Goal: Find specific page/section: Find specific page/section

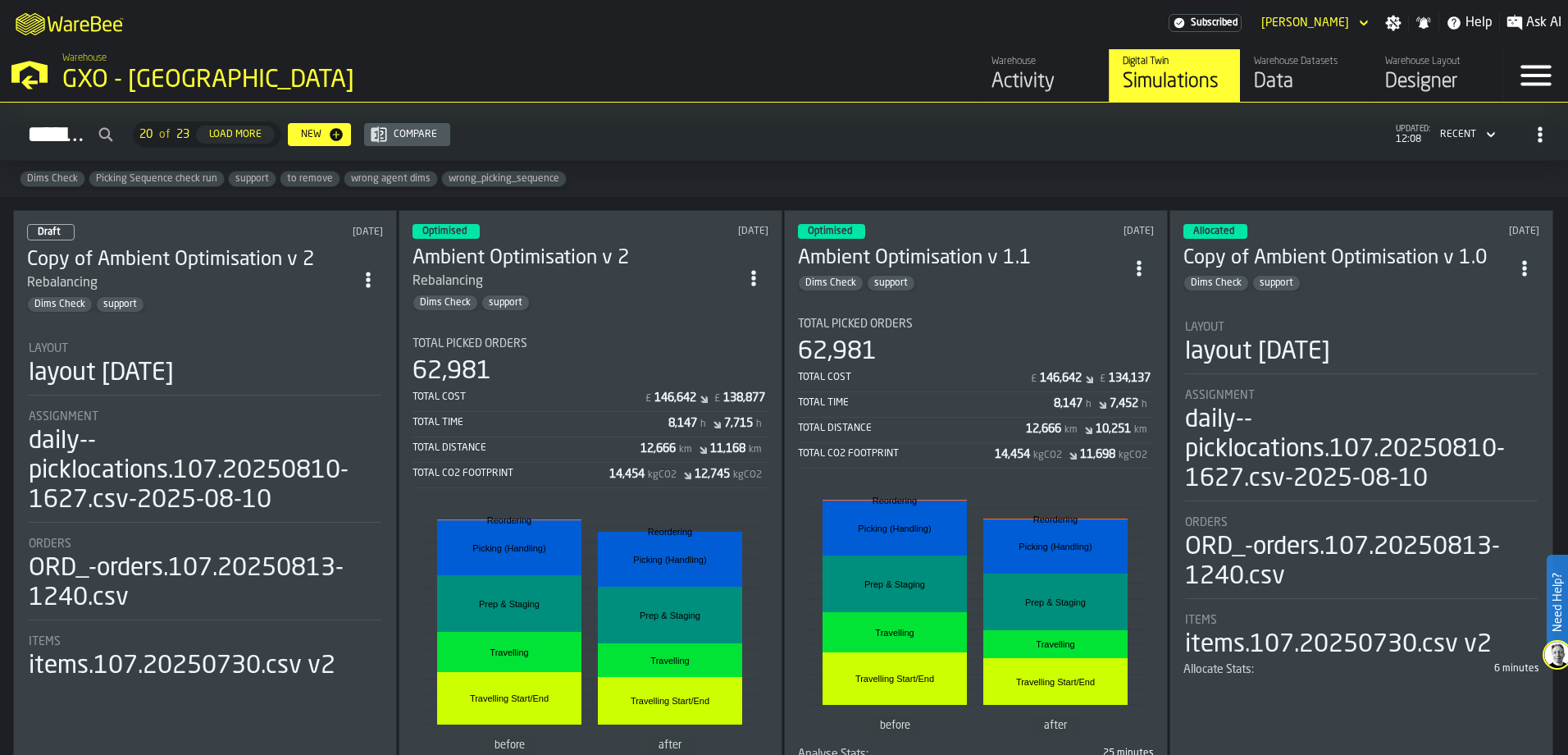
click at [1021, 75] on div "Activity" at bounding box center [1044, 82] width 104 height 26
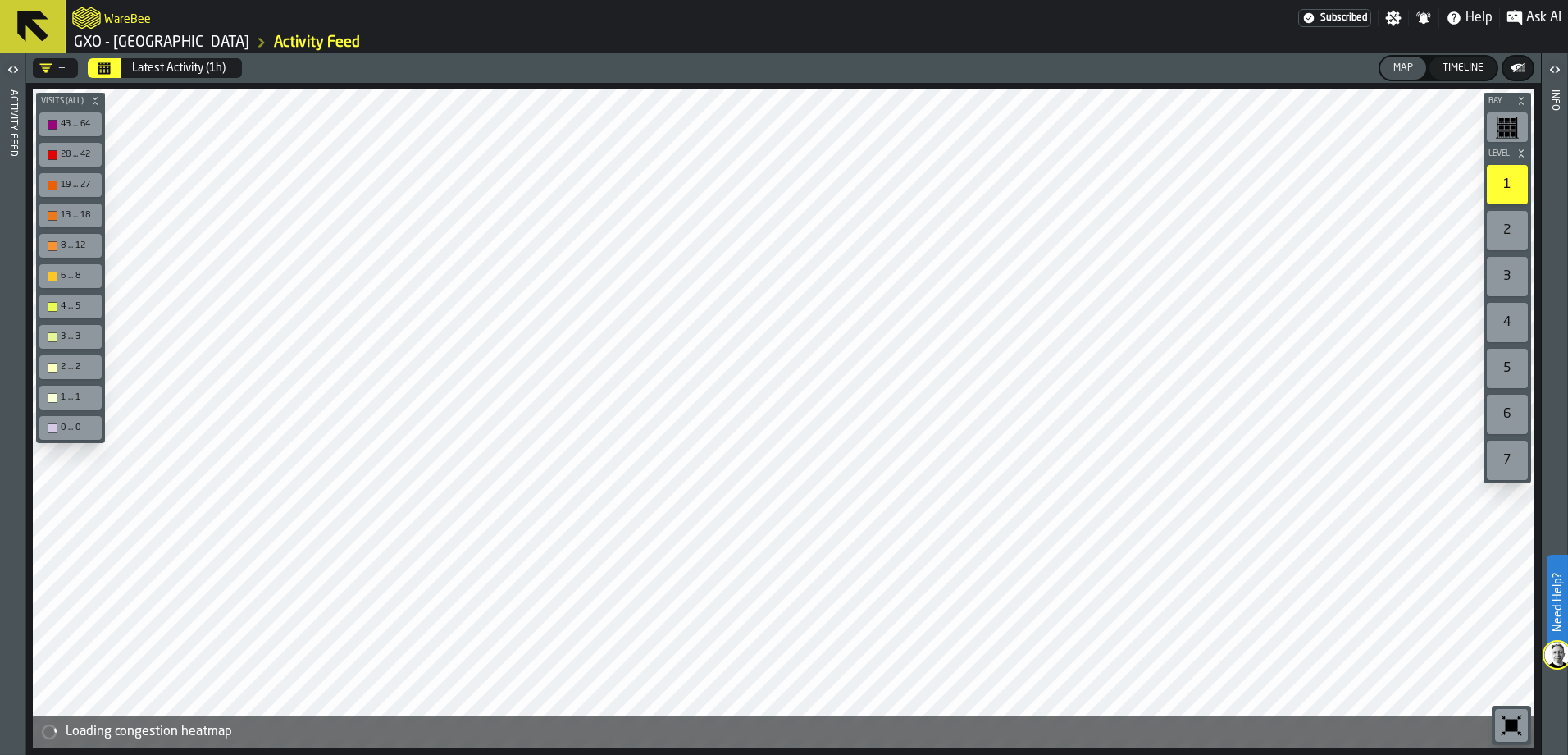
click at [106, 72] on icon "Calendar" at bounding box center [105, 69] width 12 height 8
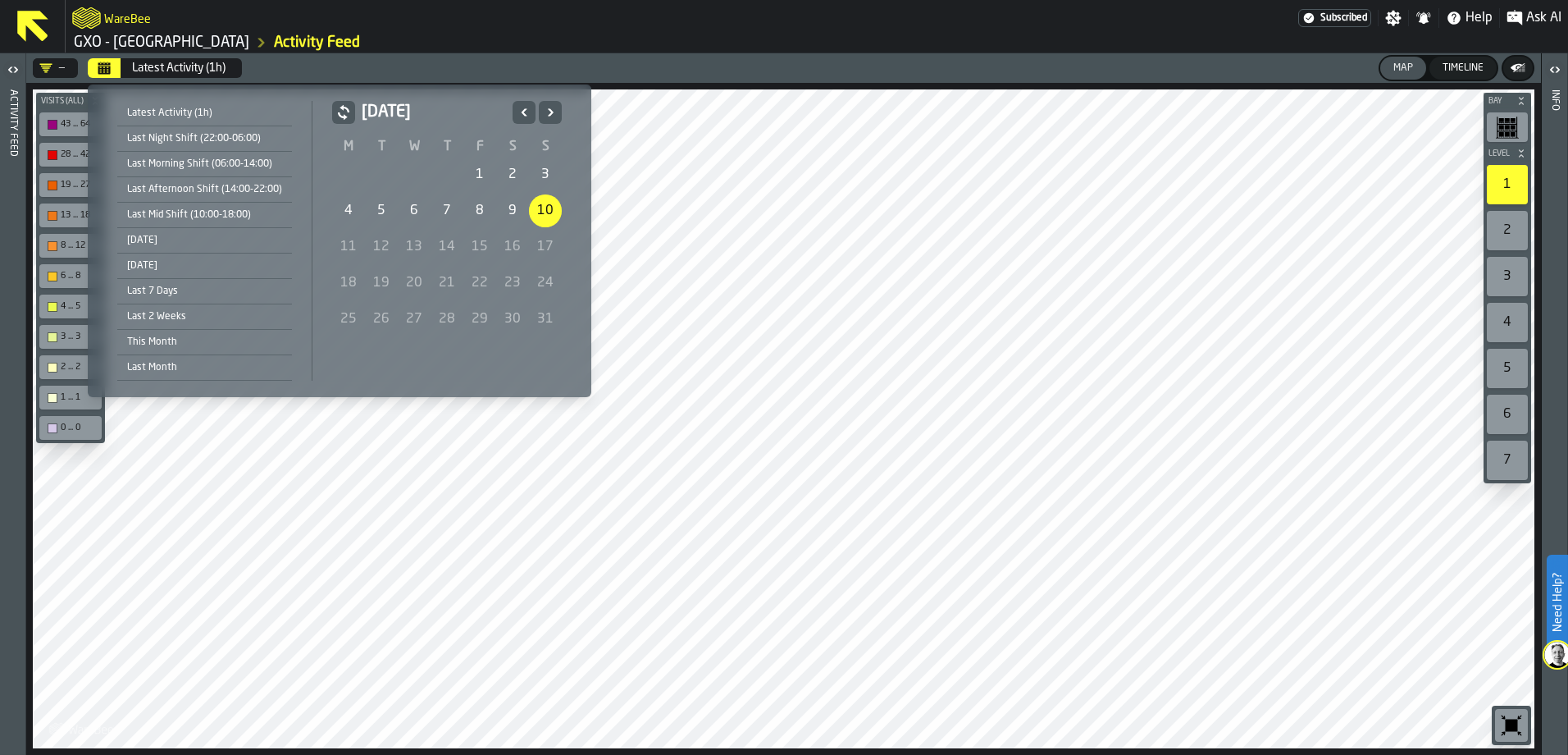
click at [479, 214] on div "8" at bounding box center [480, 211] width 33 height 33
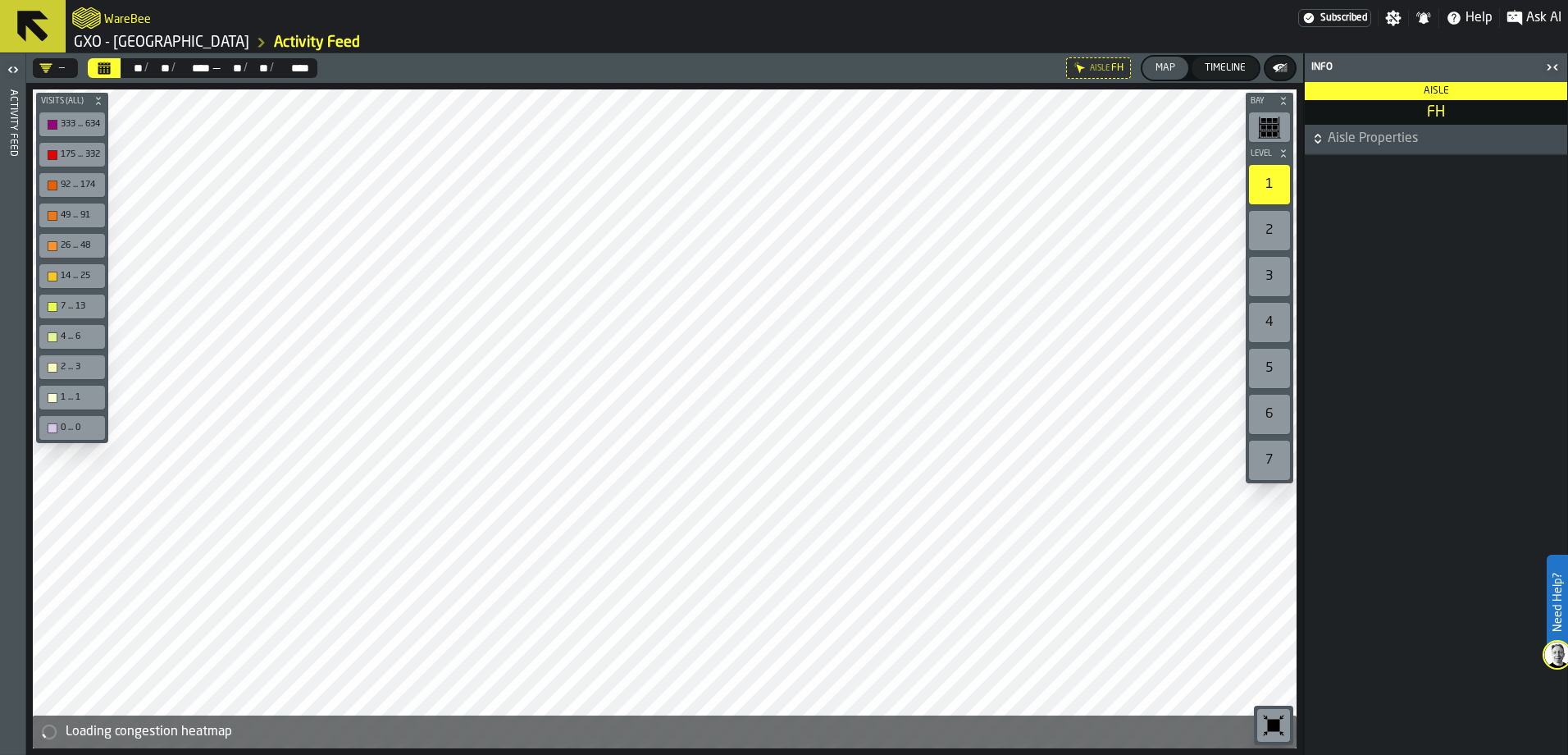
click at [16, 70] on icon "button-toggle-Open" at bounding box center [15, 69] width 4 height 6
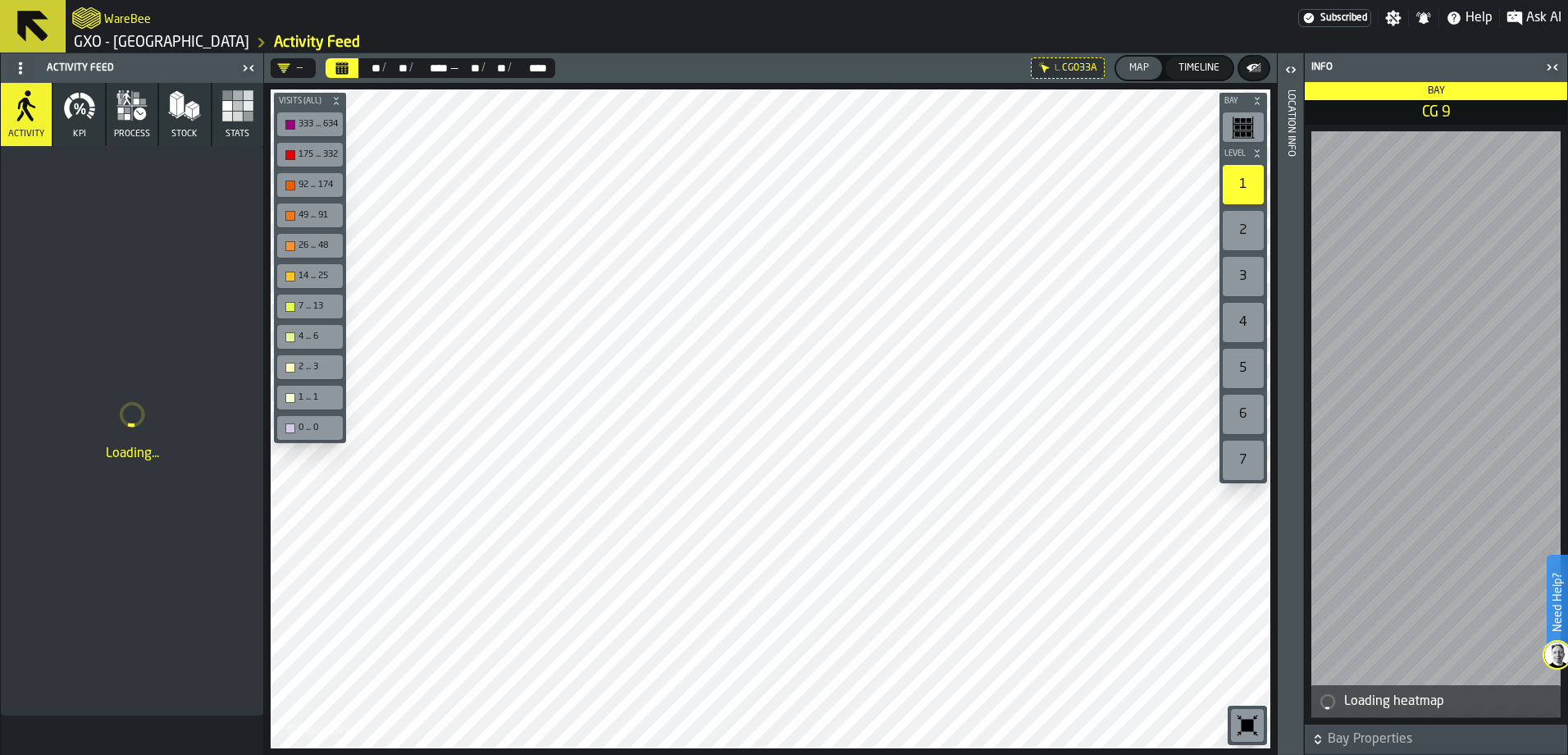
click at [1288, 78] on icon "button-toggle-Open" at bounding box center [1291, 69] width 20 height 20
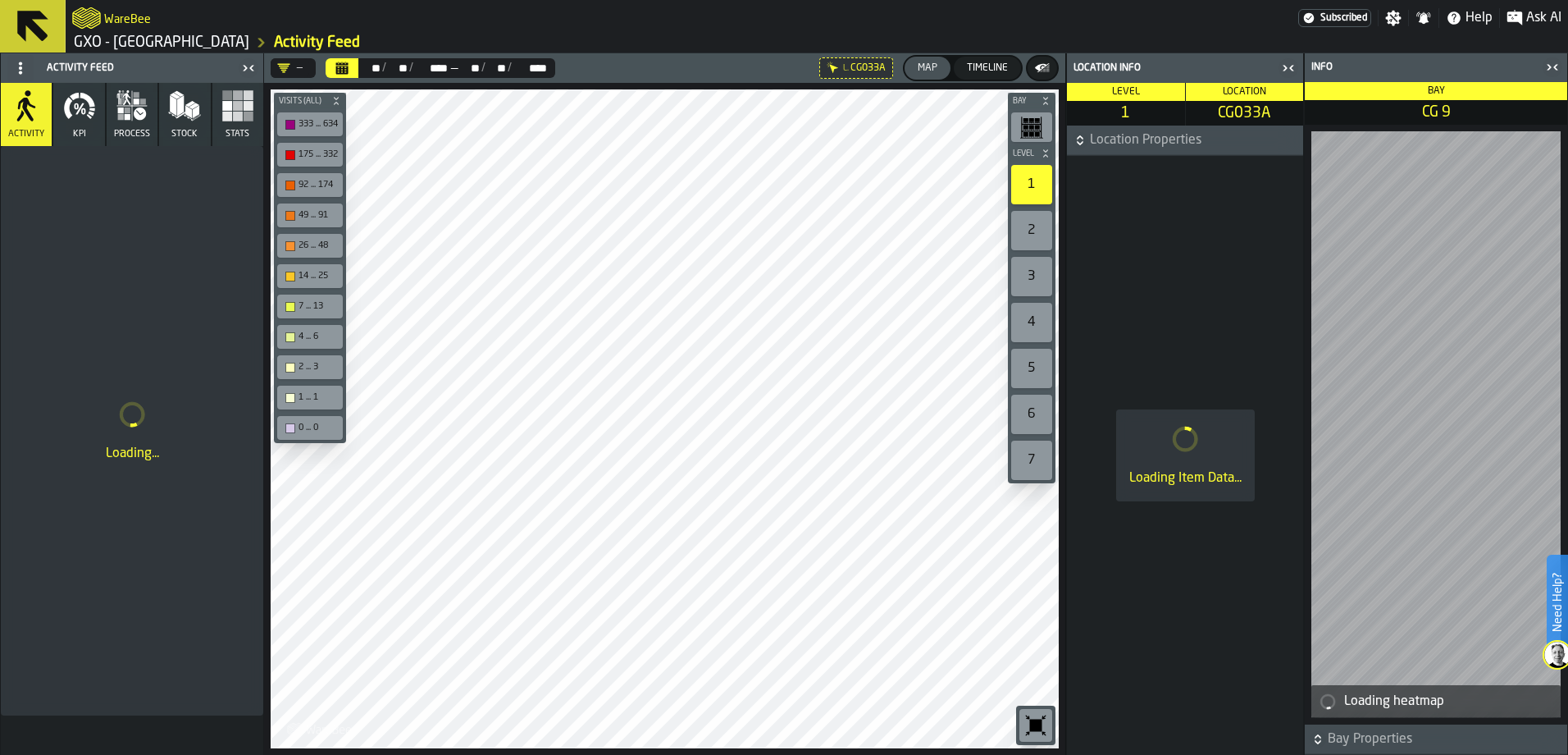
click at [1081, 133] on h6 "Location Properties" at bounding box center [1184, 140] width 230 height 20
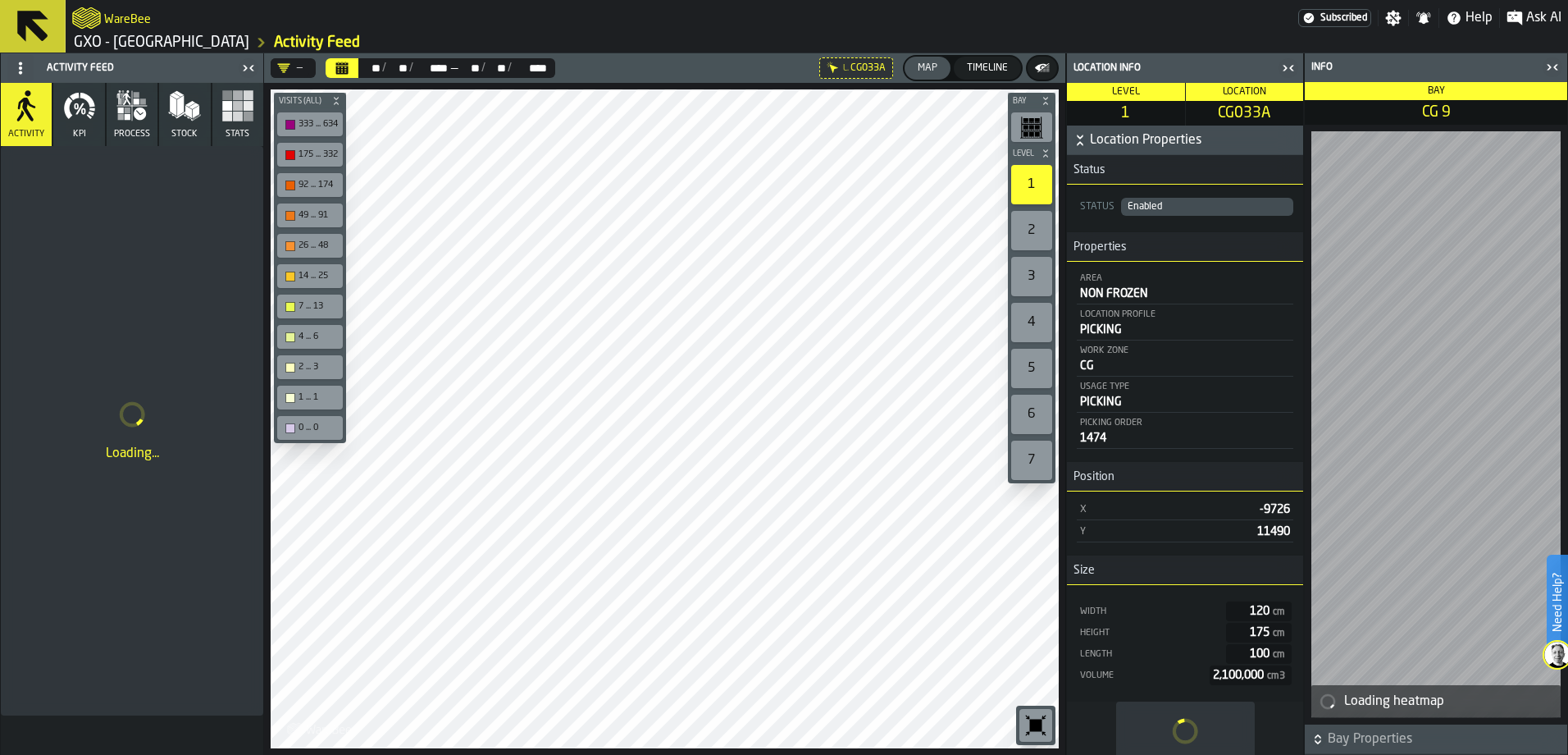
click at [1083, 143] on icon "button-" at bounding box center [1079, 140] width 16 height 16
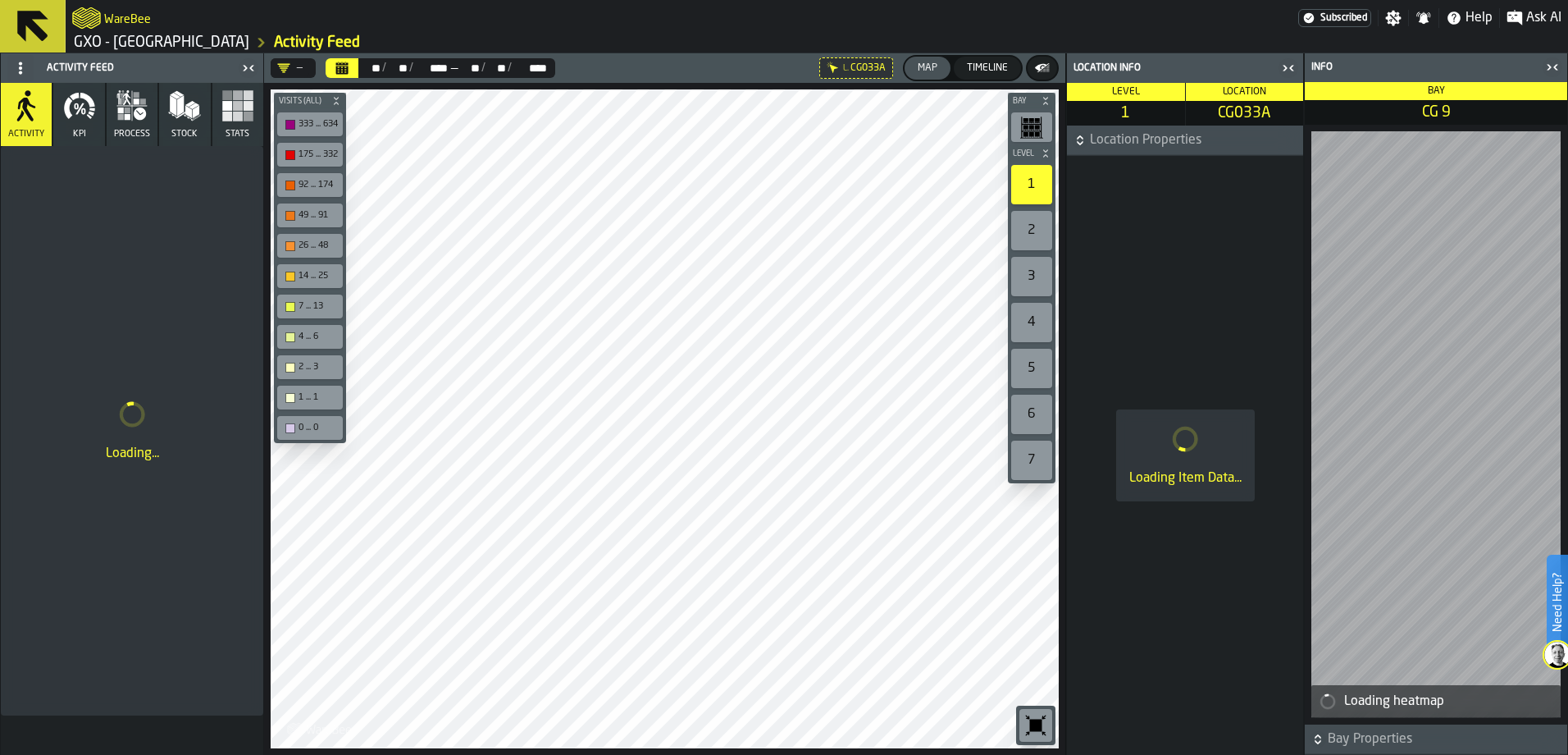
click at [1282, 65] on icon "button-toggle-Close me" at bounding box center [1288, 68] width 20 height 20
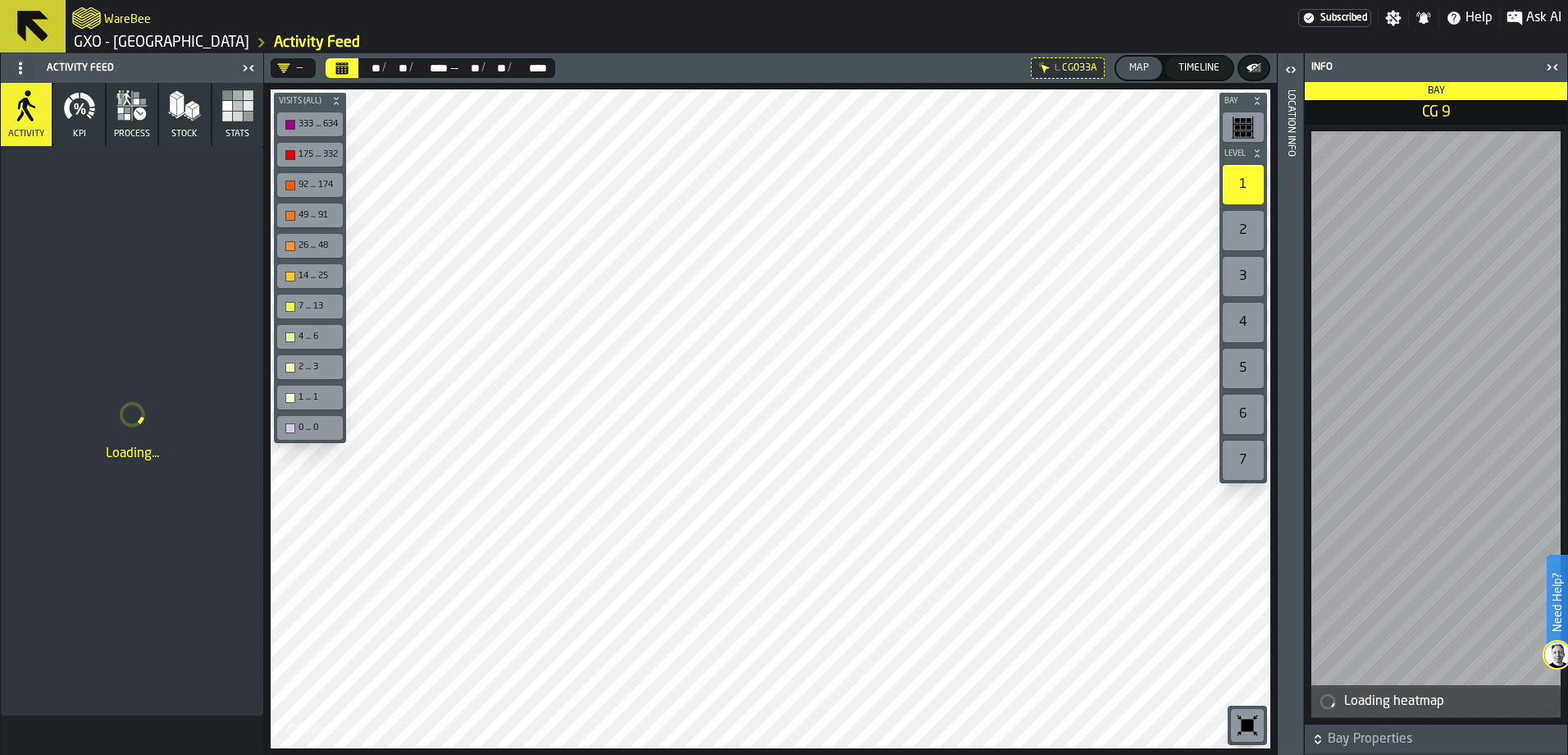
click at [1294, 66] on icon "button-toggle-Open" at bounding box center [1291, 69] width 20 height 20
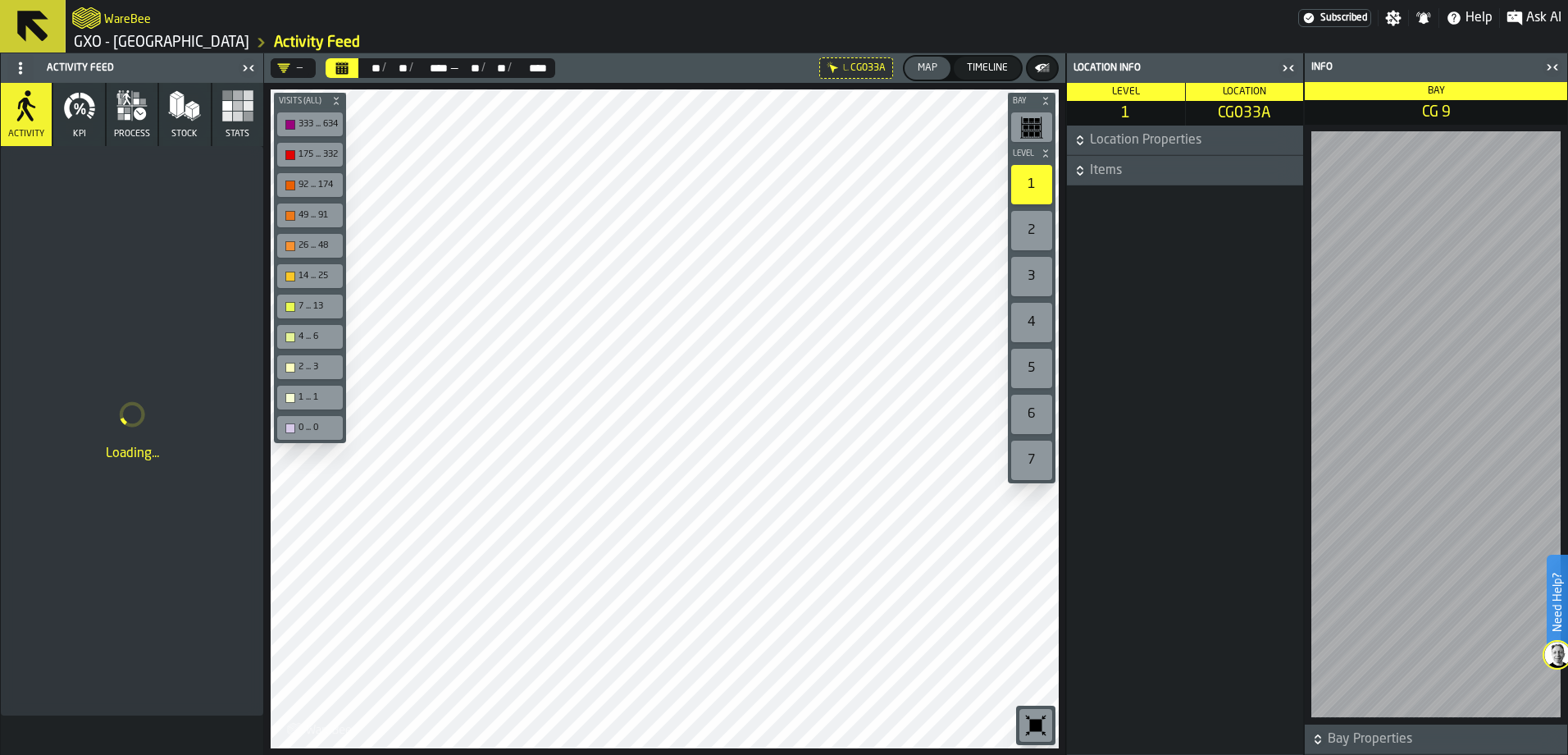
click at [1080, 166] on icon "button-" at bounding box center [1079, 170] width 16 height 16
click at [1083, 201] on circle "title-section-[object Object]" at bounding box center [1082, 199] width 5 height 5
click at [1103, 254] on div "Items" at bounding box center [1126, 255] width 85 height 10
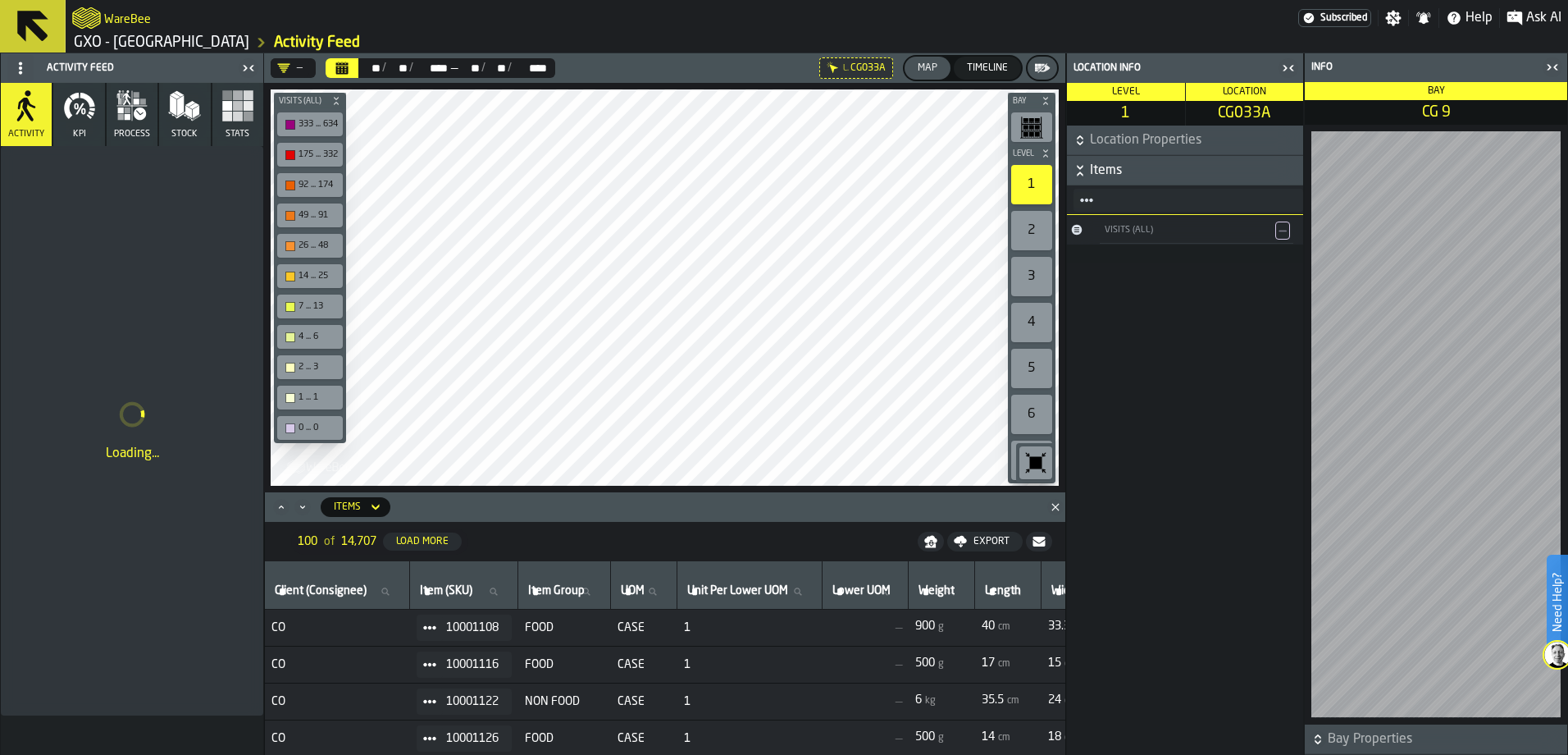
click at [1079, 171] on icon "button-" at bounding box center [1079, 170] width 16 height 16
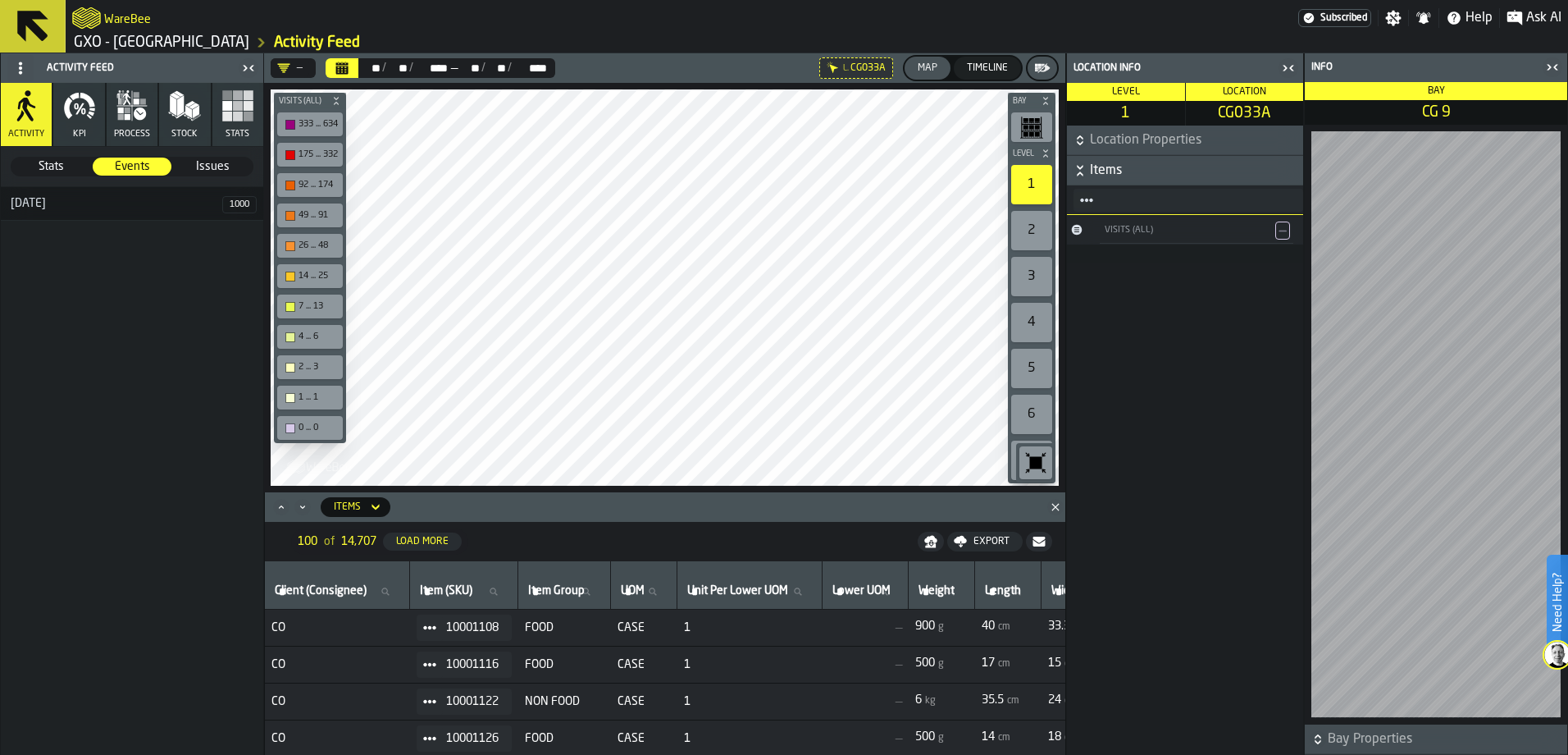
click at [1073, 230] on icon "Button-[object Object]-closed" at bounding box center [1077, 230] width 10 height 10
click at [1079, 227] on icon "Button-[object Object]-open" at bounding box center [1077, 226] width 6 height 4
click at [1087, 205] on icon "title-section-[object Object]" at bounding box center [1086, 199] width 13 height 13
drag, startPoint x: 1100, startPoint y: 296, endPoint x: 1096, endPoint y: 308, distance: 12.6
click at [1098, 308] on ul "Events Items Assignment Stats Plan Inventory KPI Metrics Copy value" at bounding box center [1125, 345] width 105 height 273
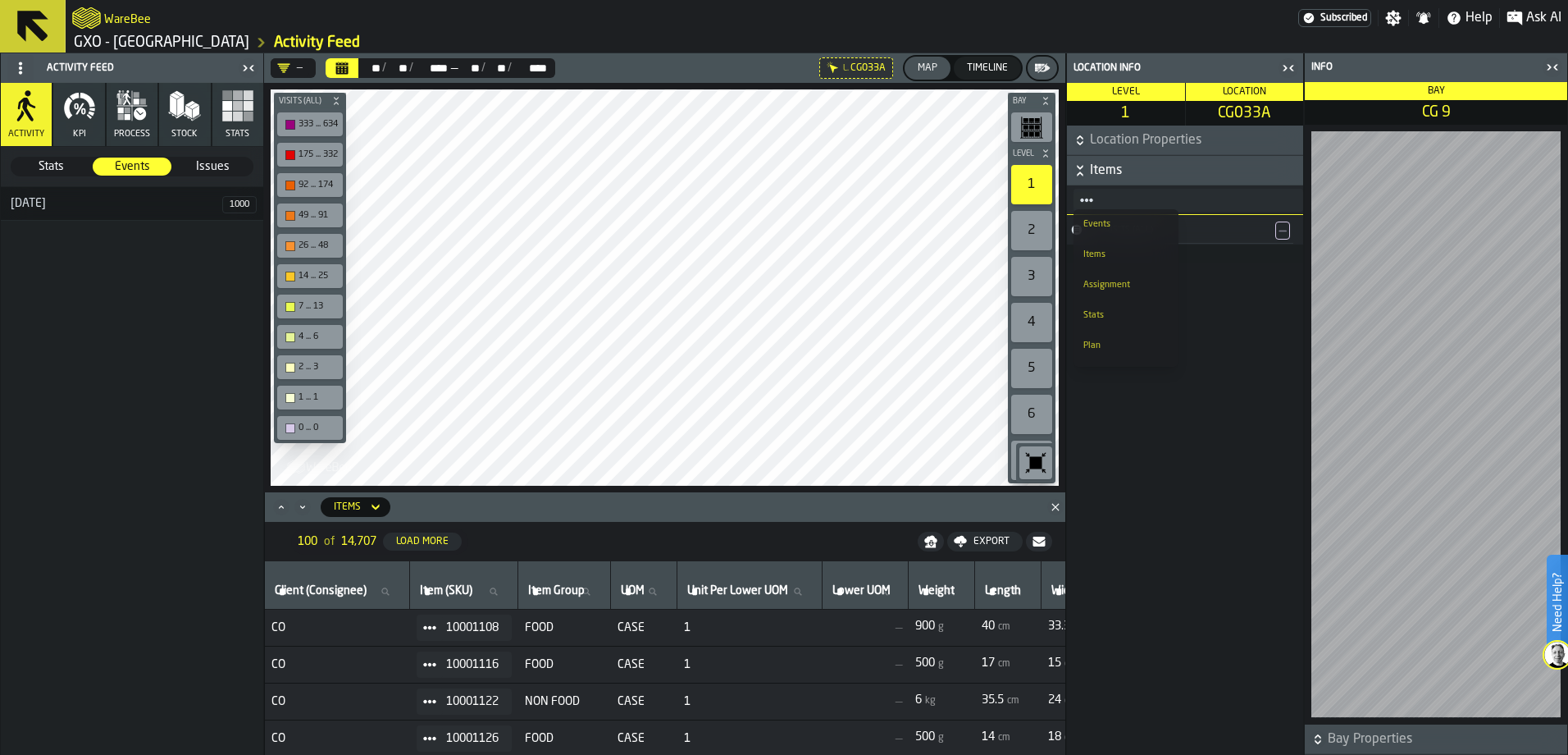
click at [1107, 264] on li "Items" at bounding box center [1125, 254] width 105 height 30
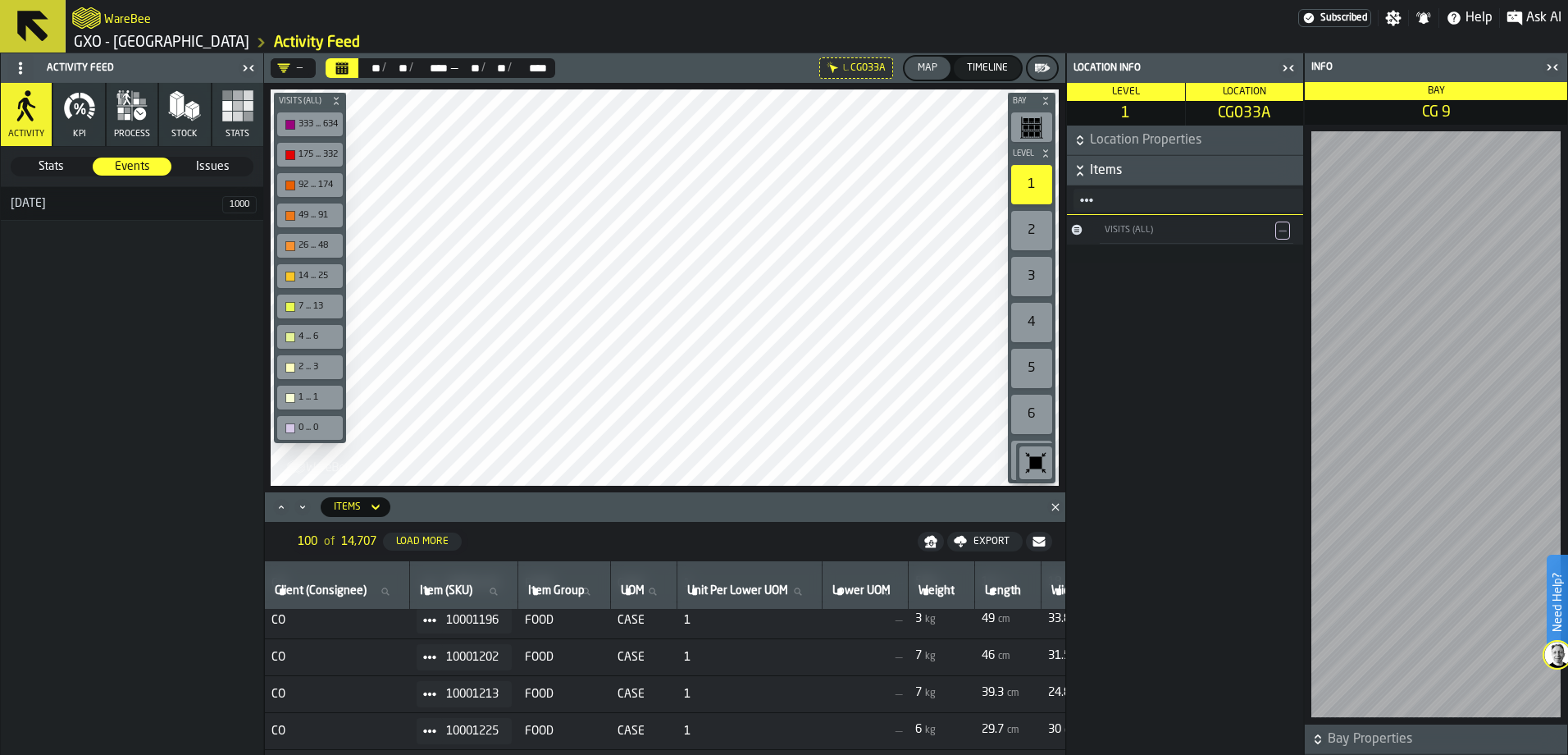
scroll to position [163, 0]
click at [1287, 74] on icon "button-toggle-Close me" at bounding box center [1288, 68] width 20 height 20
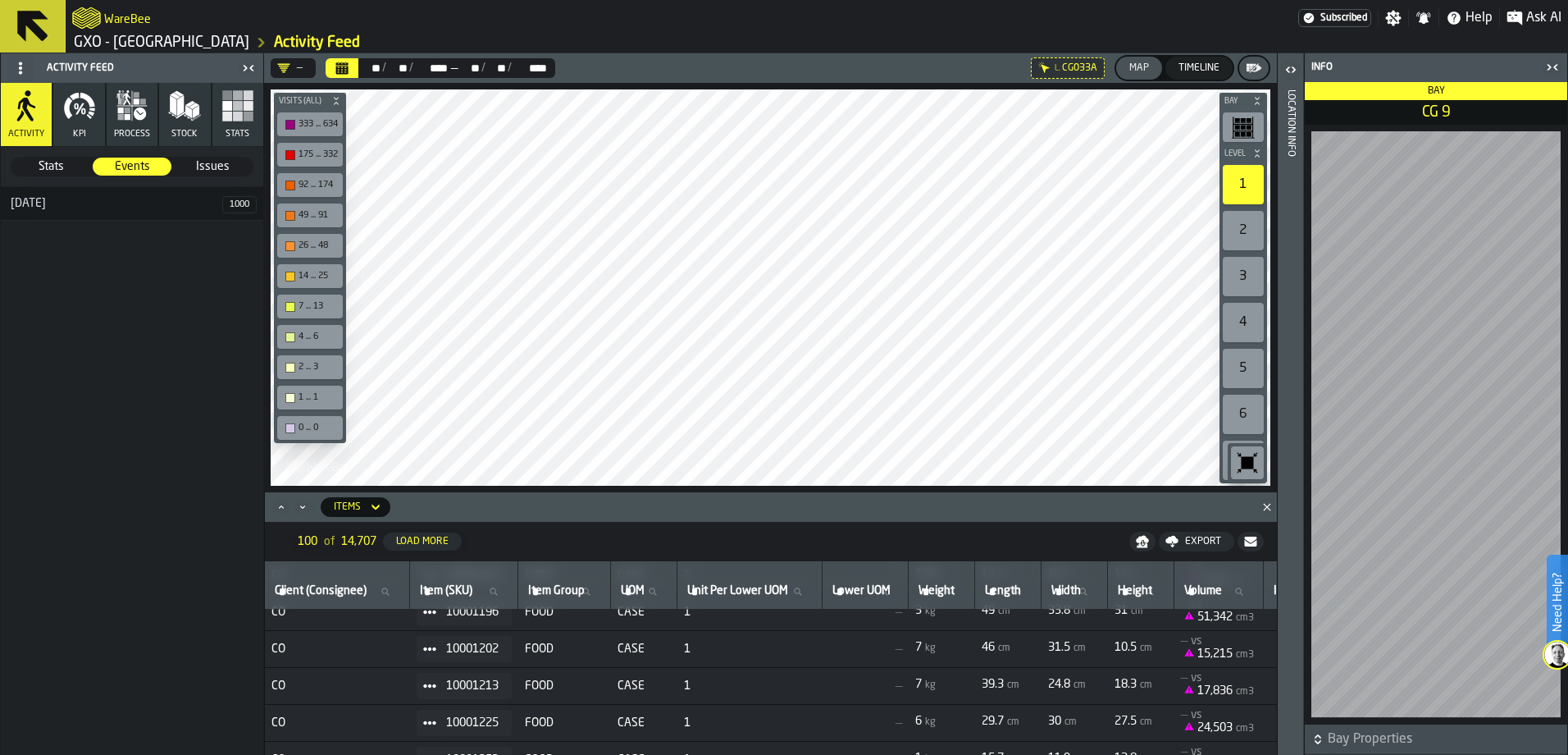
click at [0, 0] on icon at bounding box center [0, 0] width 0 height 0
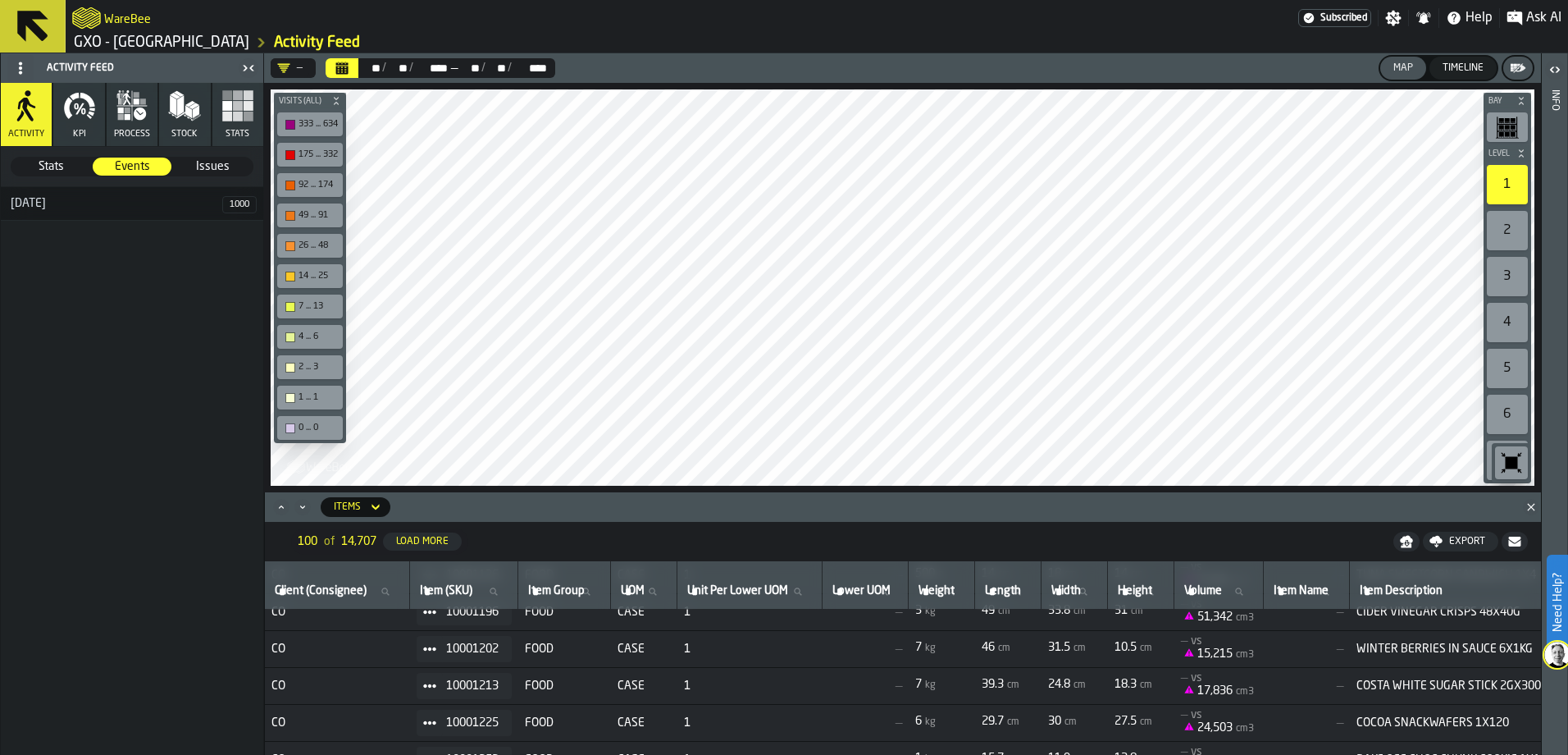
click at [1527, 508] on icon "Close" at bounding box center [1531, 507] width 16 height 16
